Goal: Answer question/provide support

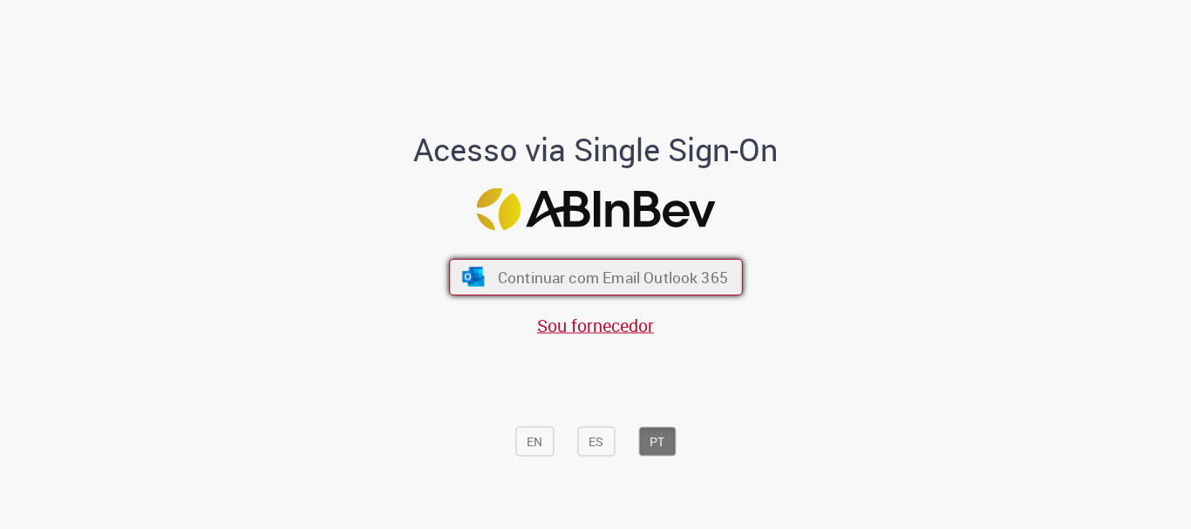
click at [600, 275] on span "Continuar com Email Outlook 365" at bounding box center [612, 278] width 230 height 20
click at [563, 269] on span "Continuar com Email Outlook 365" at bounding box center [612, 278] width 230 height 20
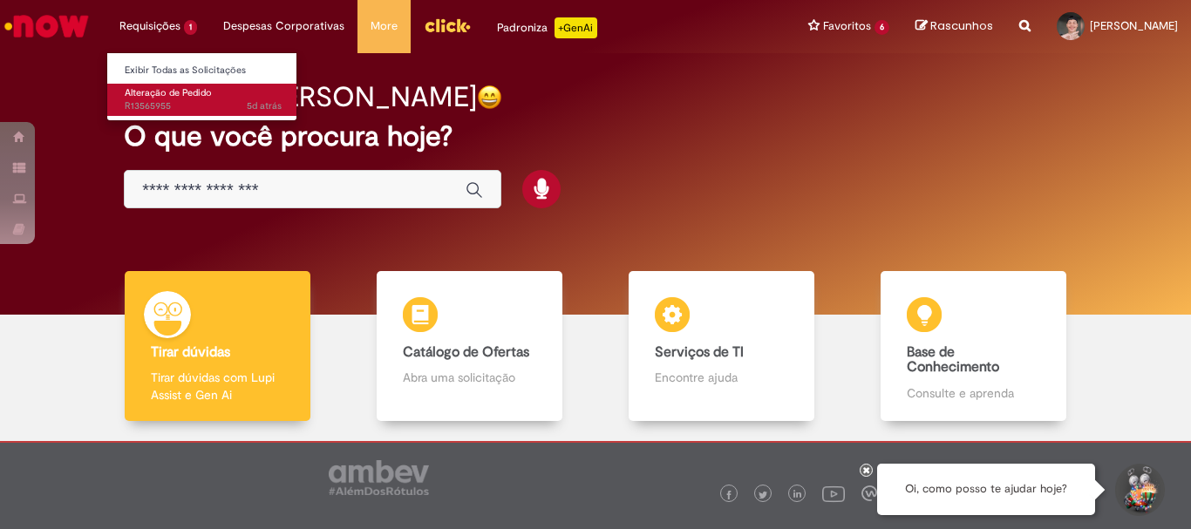
click at [152, 86] on span "Alteração de Pedido" at bounding box center [168, 92] width 87 height 13
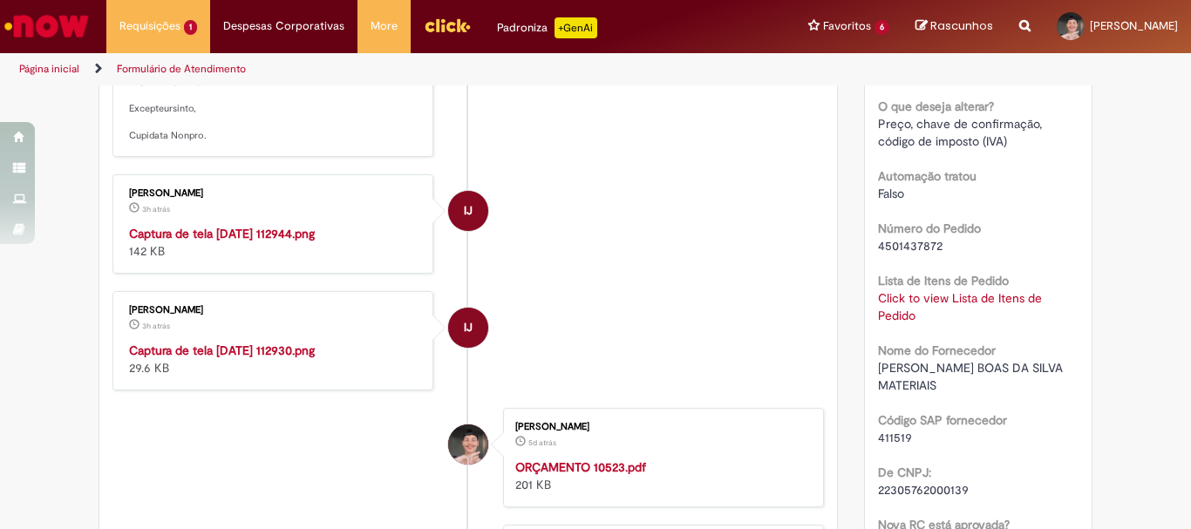
scroll to position [785, 0]
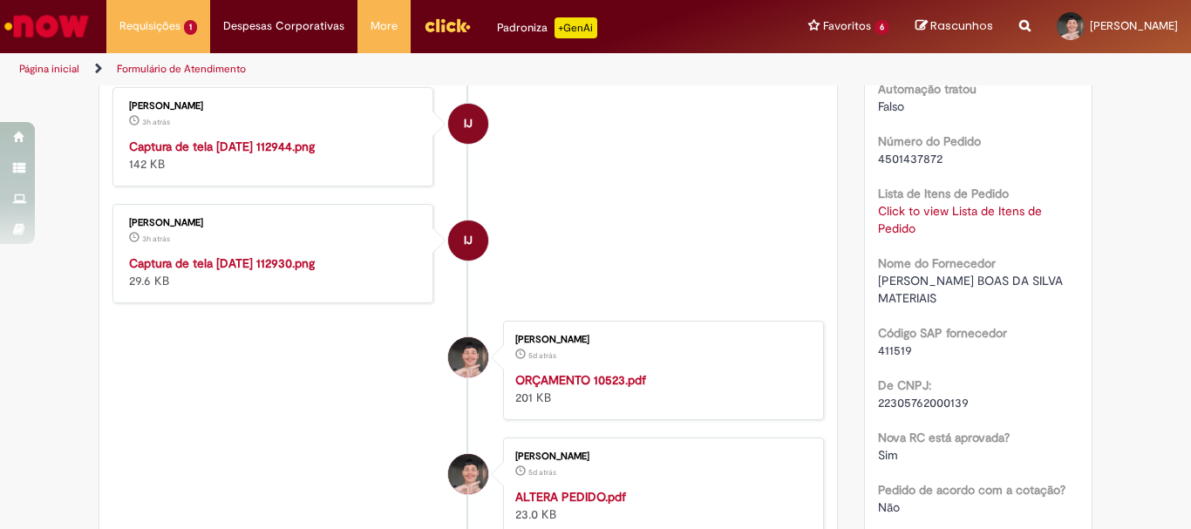
click at [264, 138] on img "Histórico de tíquete" at bounding box center [274, 138] width 290 height 0
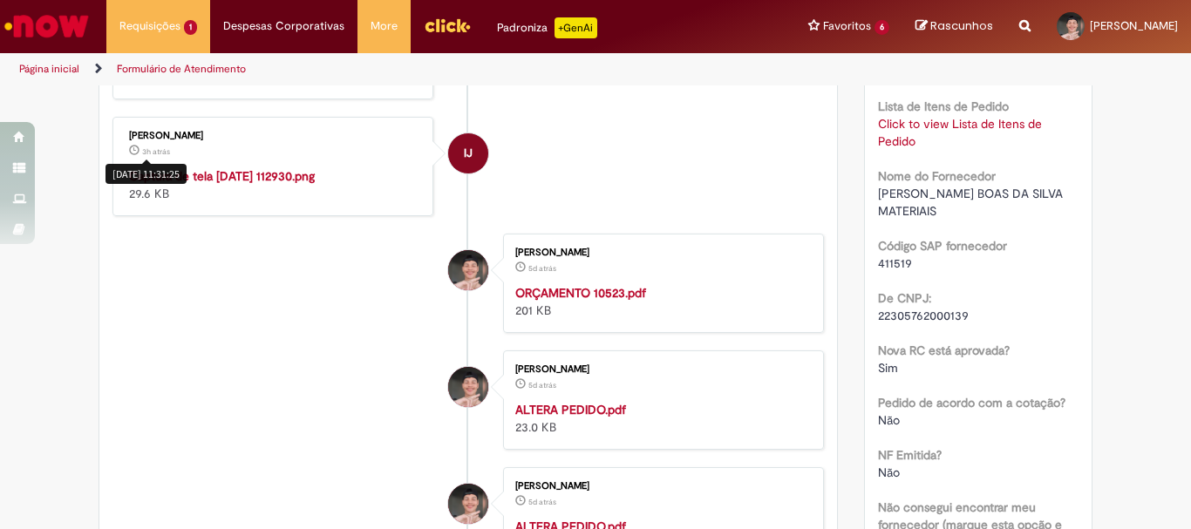
scroll to position [959, 0]
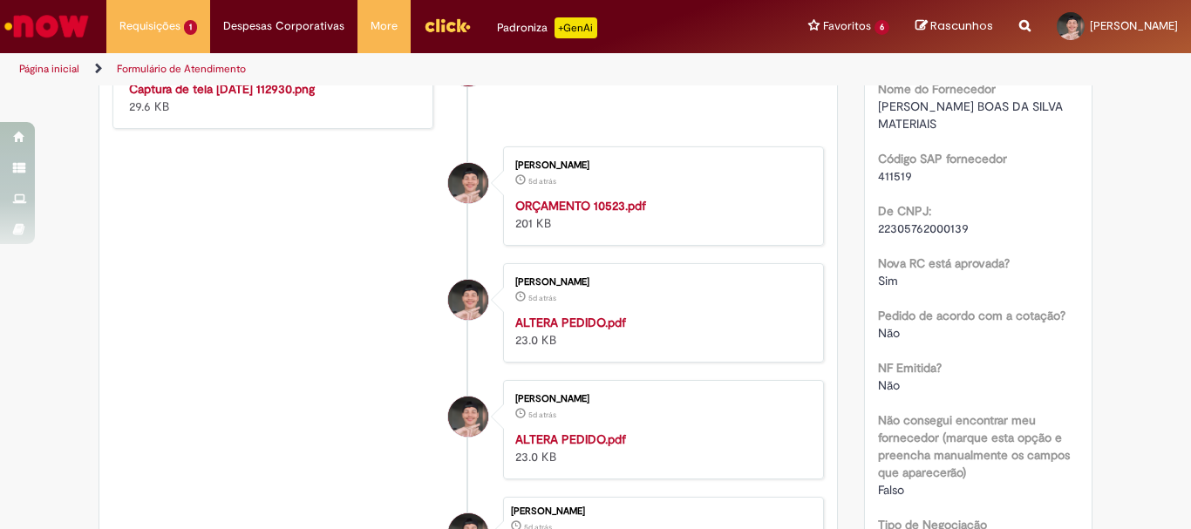
click at [265, 80] on img "Histórico de tíquete" at bounding box center [274, 80] width 290 height 0
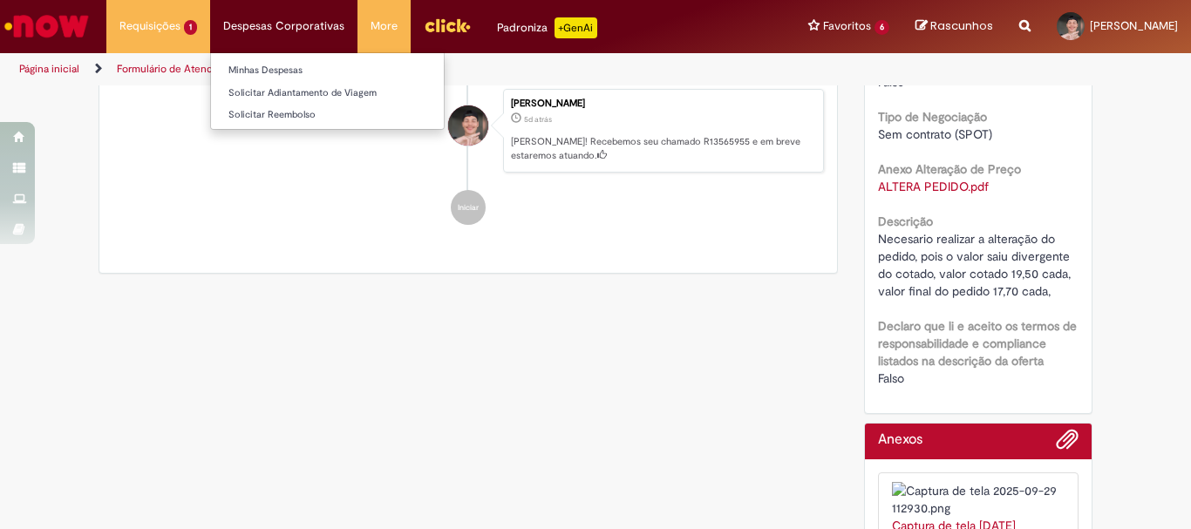
scroll to position [1280, 0]
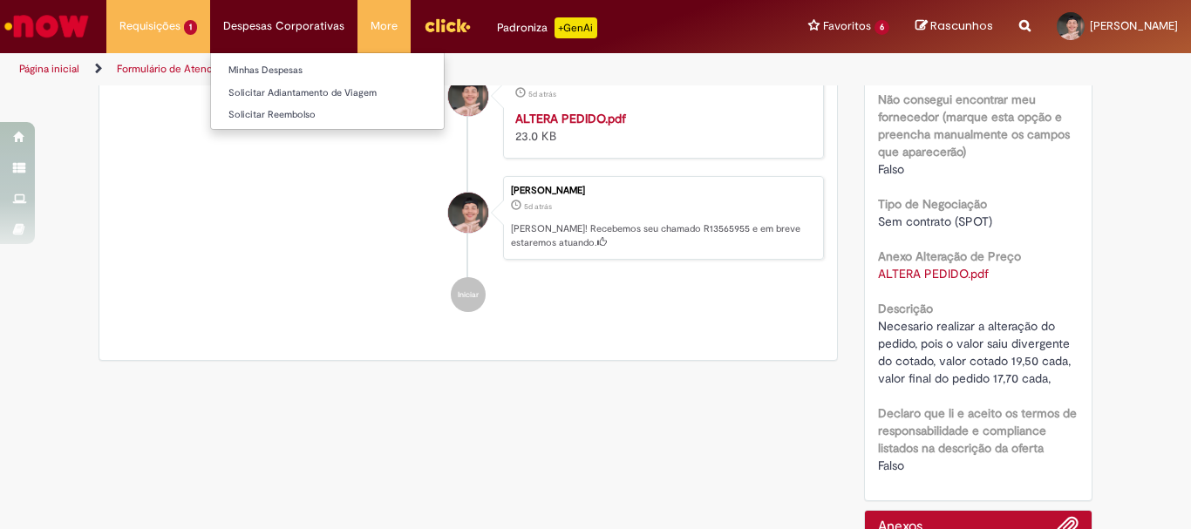
click at [265, 31] on li "Despesas Corporativas Minhas Despesas Solicitar Adiantamento de Viagem Solicita…" at bounding box center [283, 26] width 147 height 52
click at [244, 67] on link "Minhas Despesas" at bounding box center [327, 70] width 233 height 19
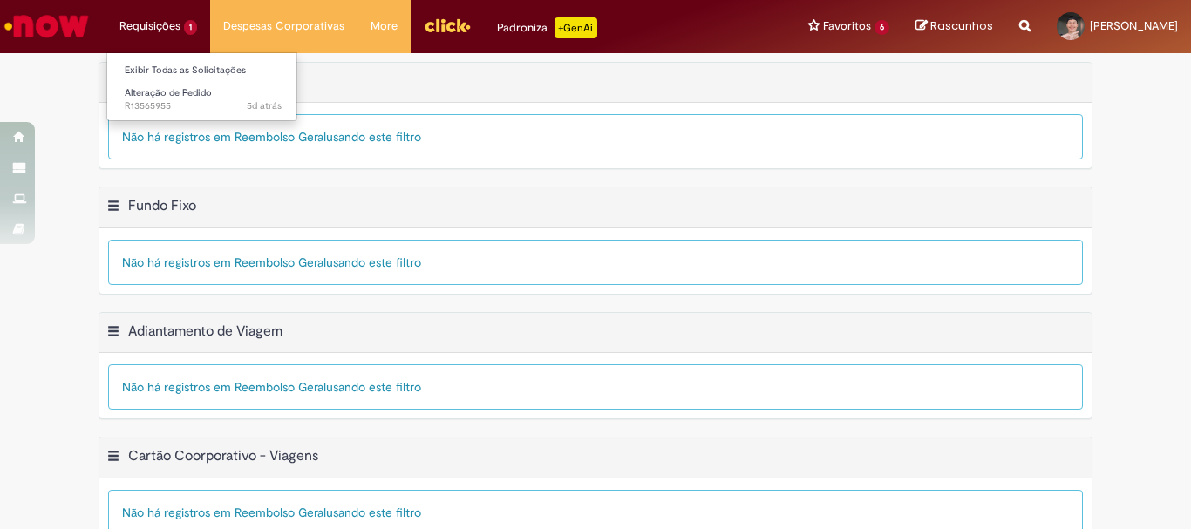
click at [141, 43] on li "Requisições 1 Exibir Todas as Solicitações Alteração de Pedido 5d atrás 5 dias …" at bounding box center [158, 26] width 104 height 52
click at [155, 71] on link "Exibir Todas as Solicitações" at bounding box center [203, 70] width 192 height 19
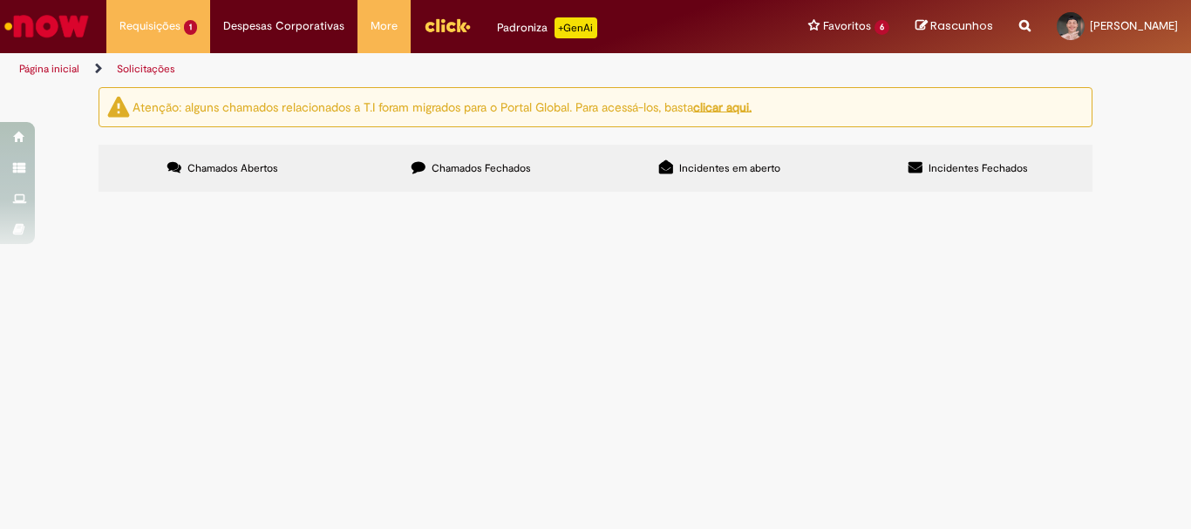
click at [494, 174] on span "Chamados Fechados" at bounding box center [481, 168] width 99 height 14
click at [0, 0] on span "R13570855" at bounding box center [0, 0] width 0 height 0
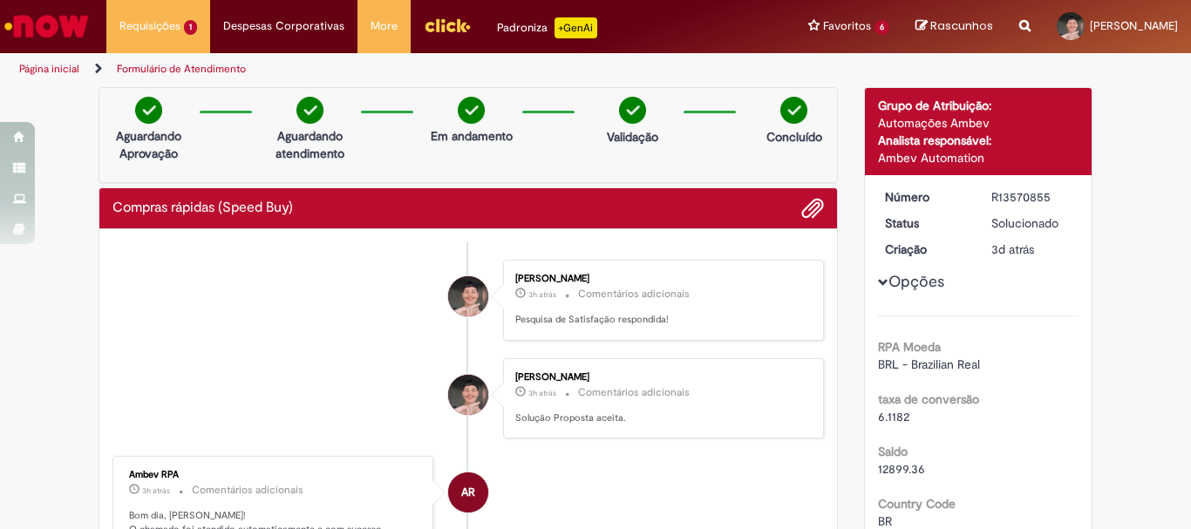
scroll to position [262, 0]
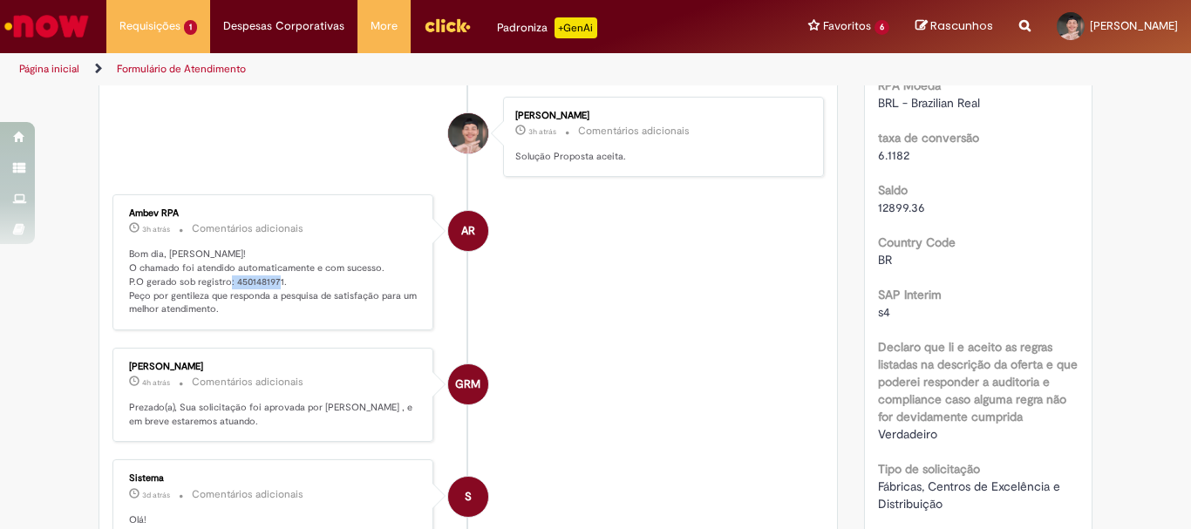
copy p "4501481971."
drag, startPoint x: 228, startPoint y: 282, endPoint x: 283, endPoint y: 279, distance: 55.9
click at [283, 279] on p "Bom dia, [PERSON_NAME]! O chamado foi atendido automaticamente e com sucesso. P…" at bounding box center [274, 282] width 290 height 69
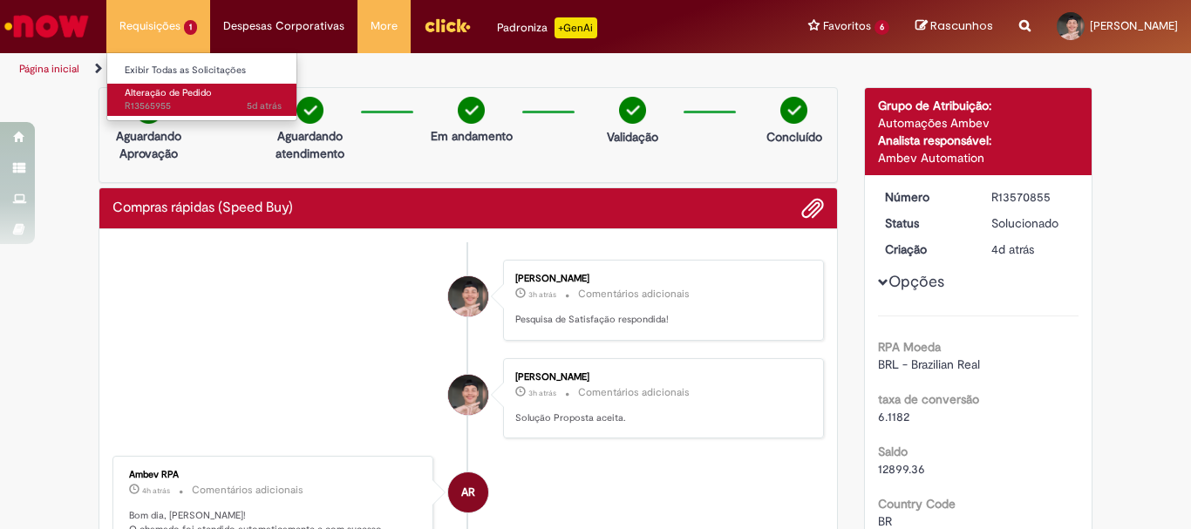
click at [193, 94] on span "Alteração de Pedido" at bounding box center [168, 92] width 87 height 13
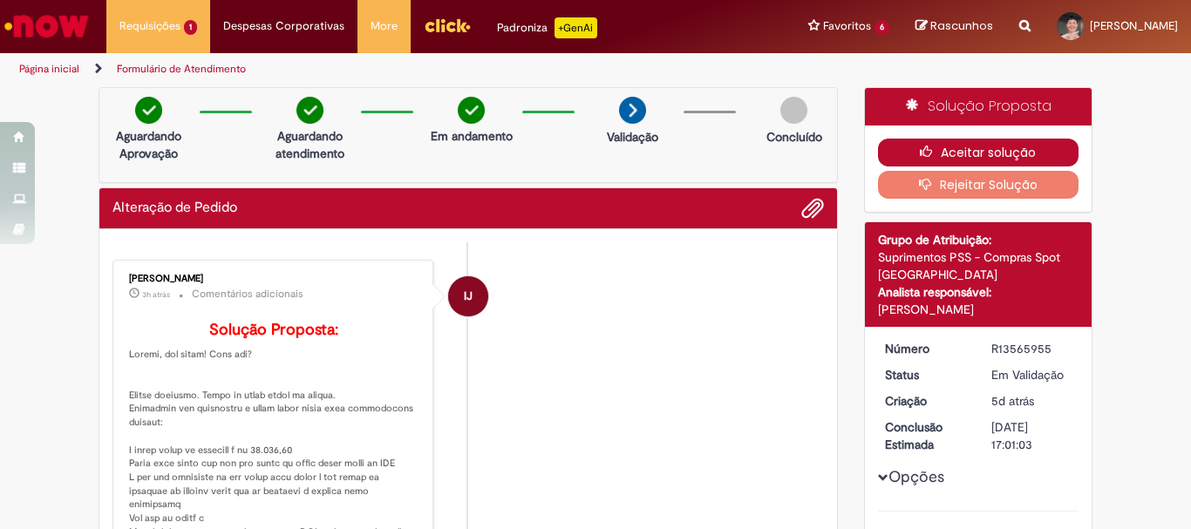
click at [991, 146] on button "Aceitar solução" at bounding box center [978, 153] width 201 height 28
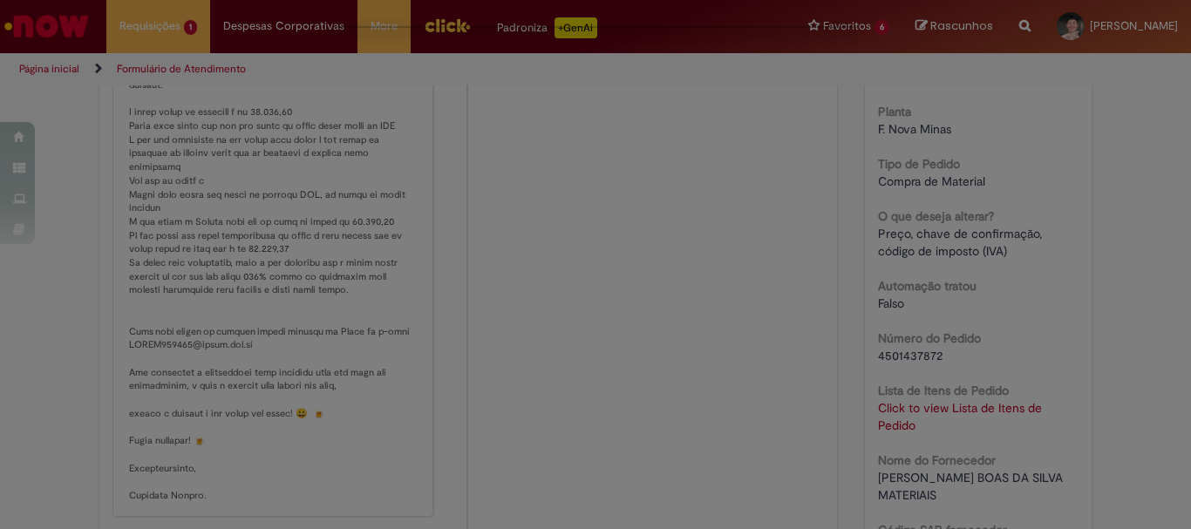
scroll to position [262, 0]
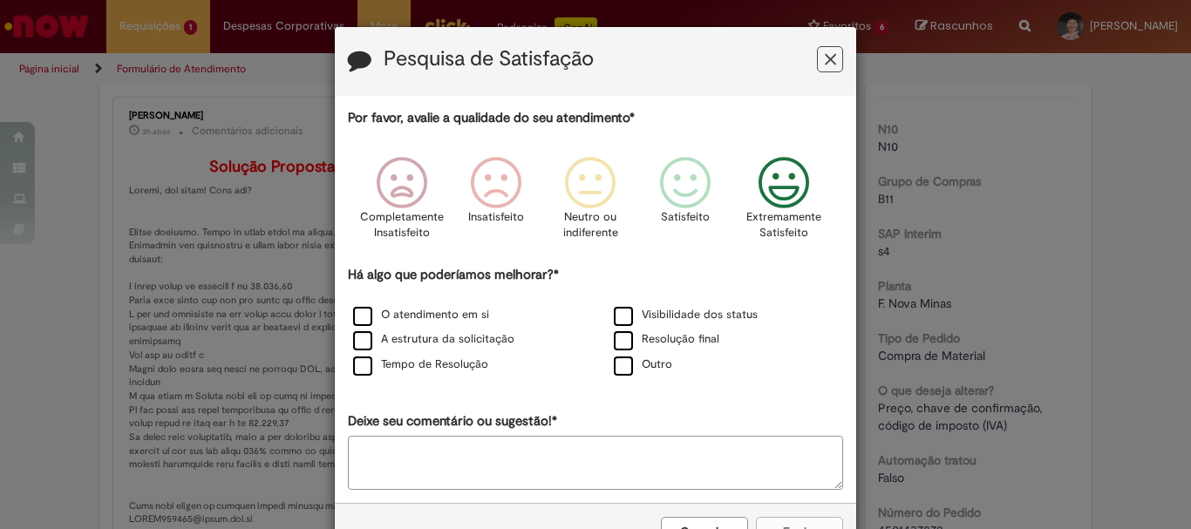
click at [814, 184] on div "Extremamente Satisfeito" at bounding box center [784, 203] width 99 height 119
click at [382, 321] on label "O atendimento em si" at bounding box center [421, 315] width 136 height 17
click at [383, 336] on label "A estrutura da solicitação" at bounding box center [433, 339] width 161 height 17
click at [626, 328] on div "O atendimento em si Visibilidade dos status A estrutura da solicitação Resoluçã…" at bounding box center [595, 340] width 521 height 75
click at [631, 339] on label "Resolução final" at bounding box center [667, 339] width 106 height 17
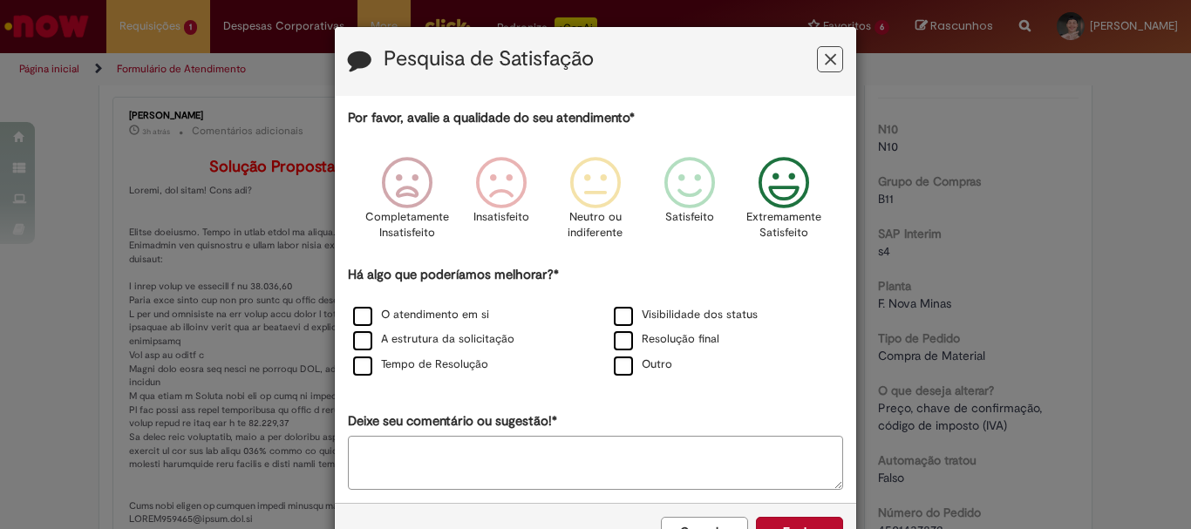
drag, startPoint x: 623, startPoint y: 317, endPoint x: 673, endPoint y: 330, distance: 52.5
click at [622, 317] on label "Visibilidade dos status" at bounding box center [686, 315] width 144 height 17
click at [795, 207] on icon "Feedback" at bounding box center [784, 183] width 65 height 52
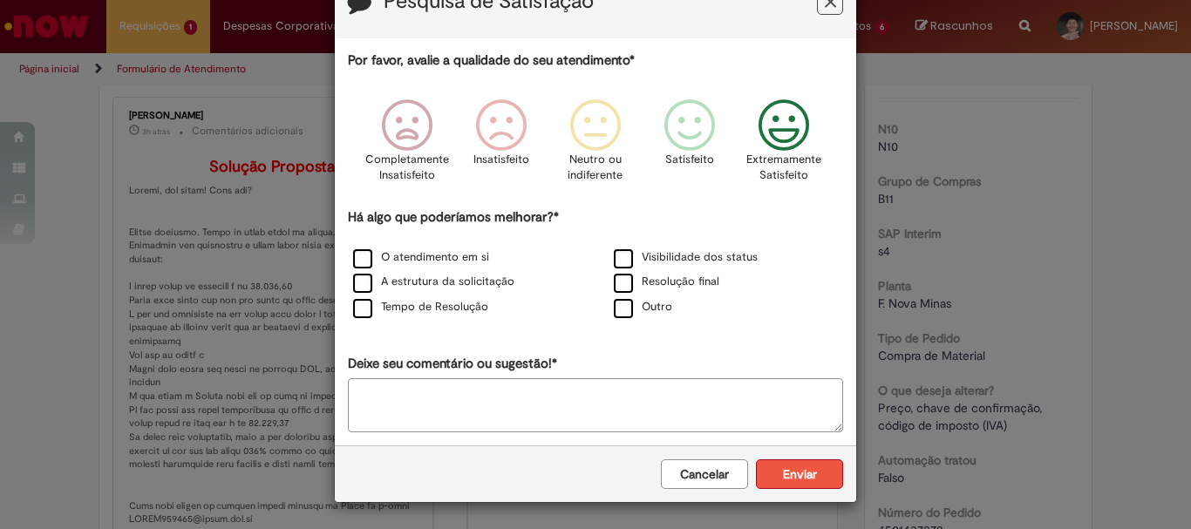
click at [827, 471] on button "Enviar" at bounding box center [799, 475] width 87 height 30
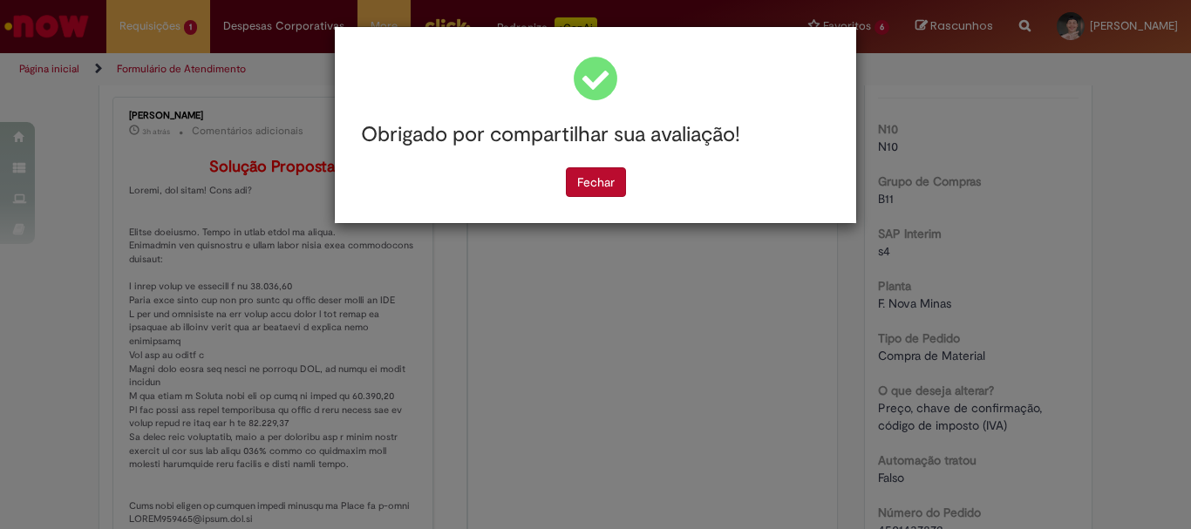
scroll to position [0, 0]
click at [612, 167] on button "Fechar" at bounding box center [596, 182] width 60 height 30
